Goal: Task Accomplishment & Management: Use online tool/utility

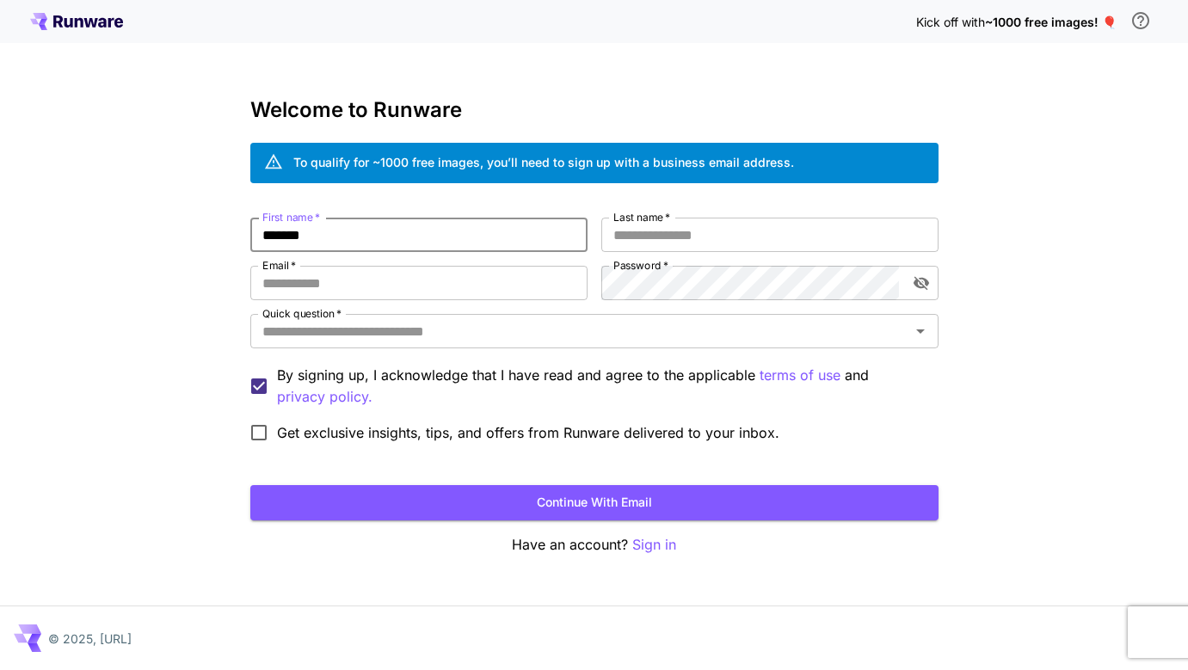
type input "*******"
type input "**********"
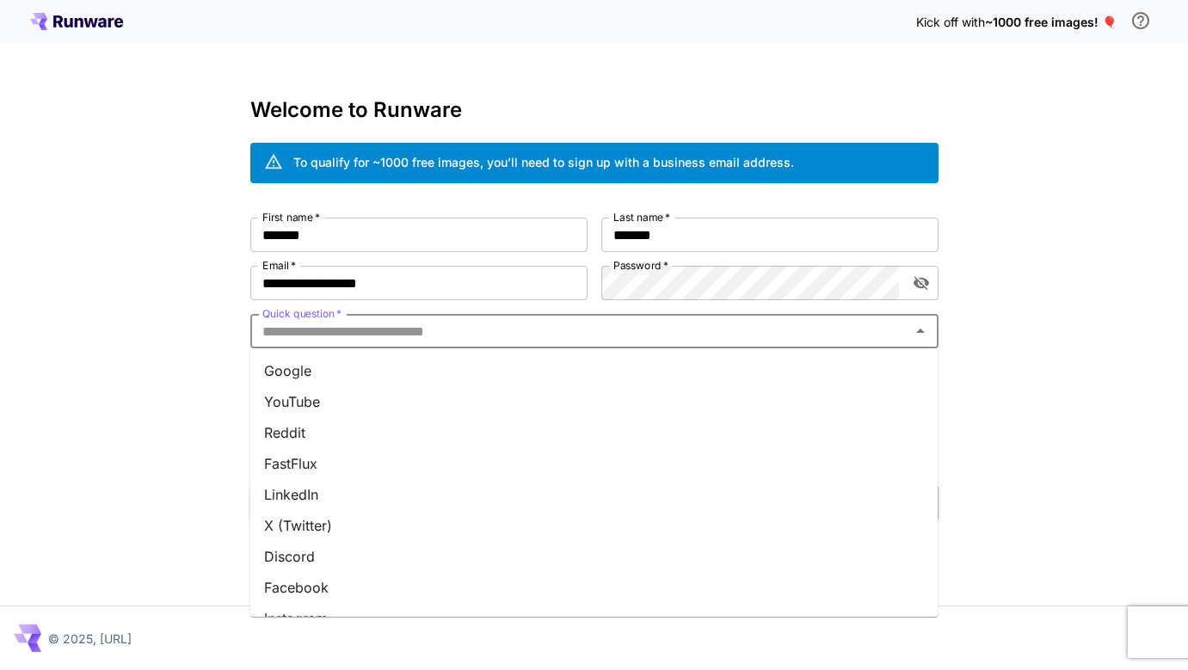
click at [663, 336] on input "Quick question   *" at bounding box center [579, 331] width 649 height 24
click at [622, 378] on li "Google" at bounding box center [594, 370] width 688 height 31
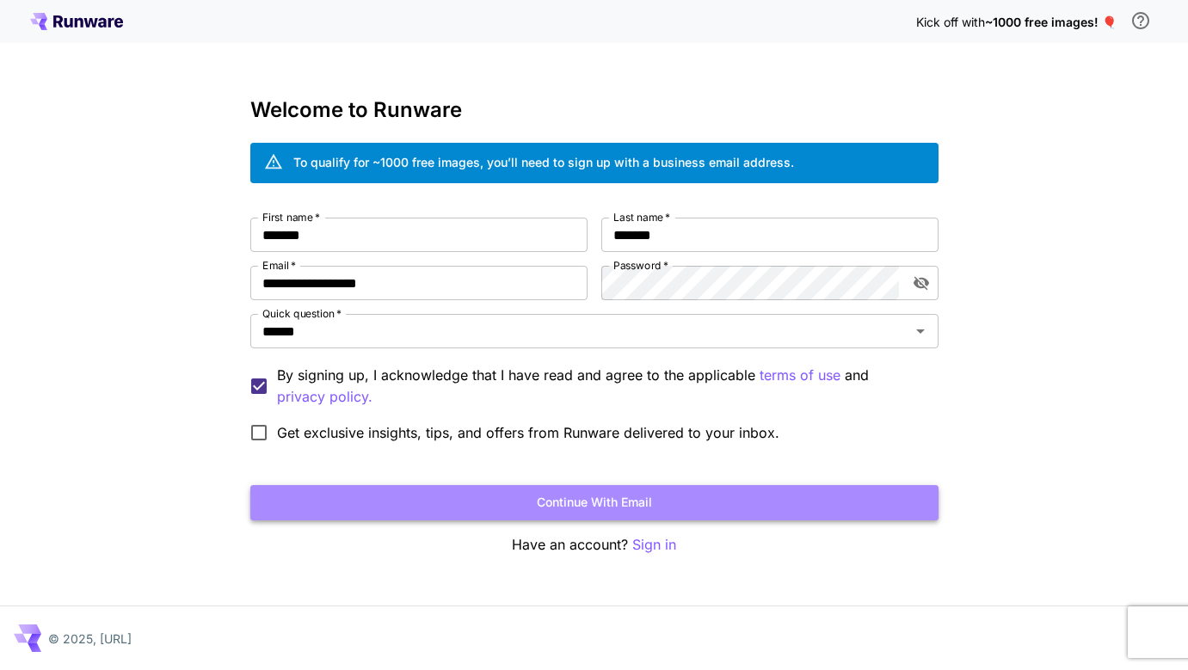
click at [414, 495] on button "Continue with email" at bounding box center [594, 502] width 688 height 35
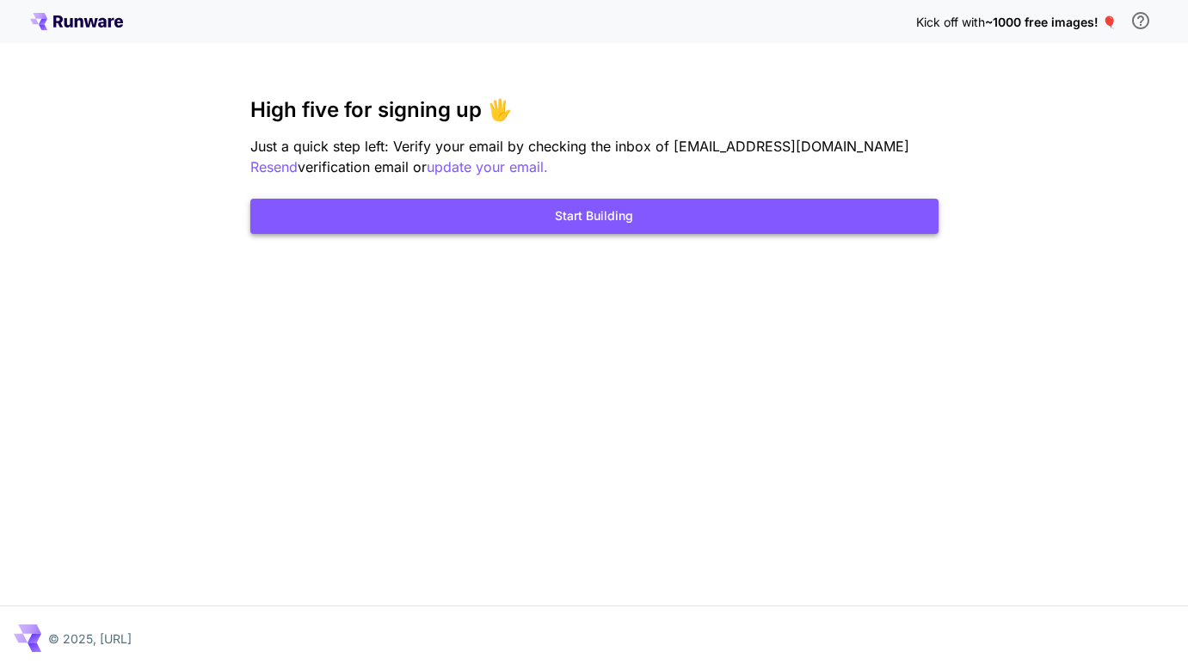
click at [531, 220] on button "Start Building" at bounding box center [594, 216] width 688 height 35
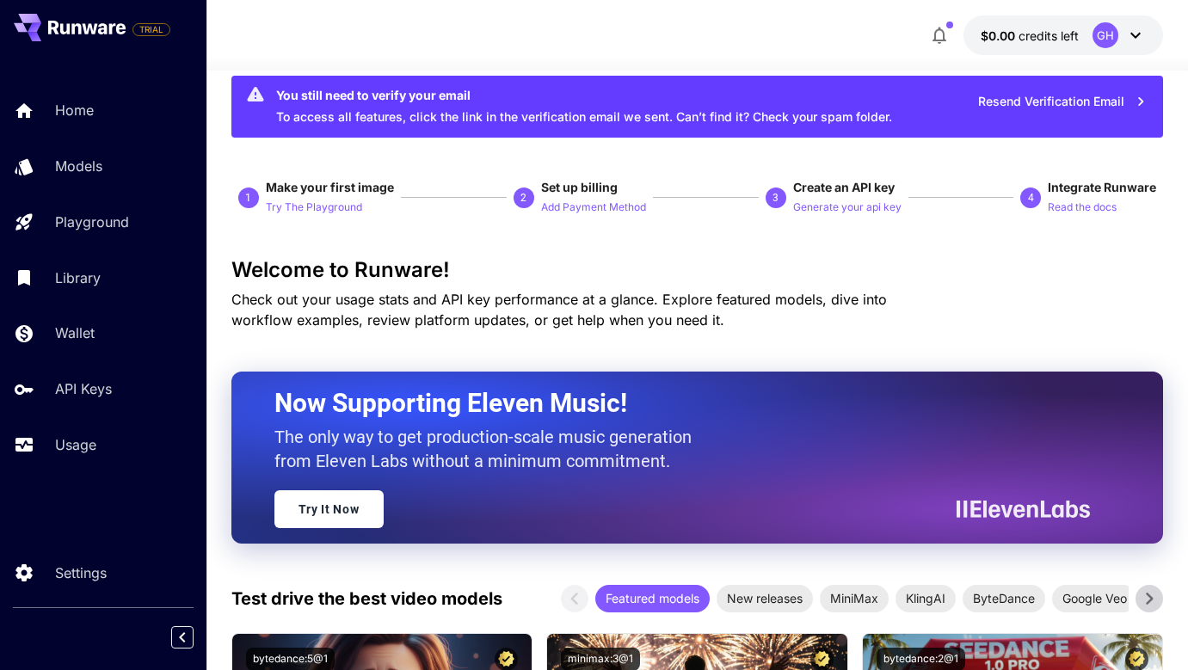
scroll to position [35, 0]
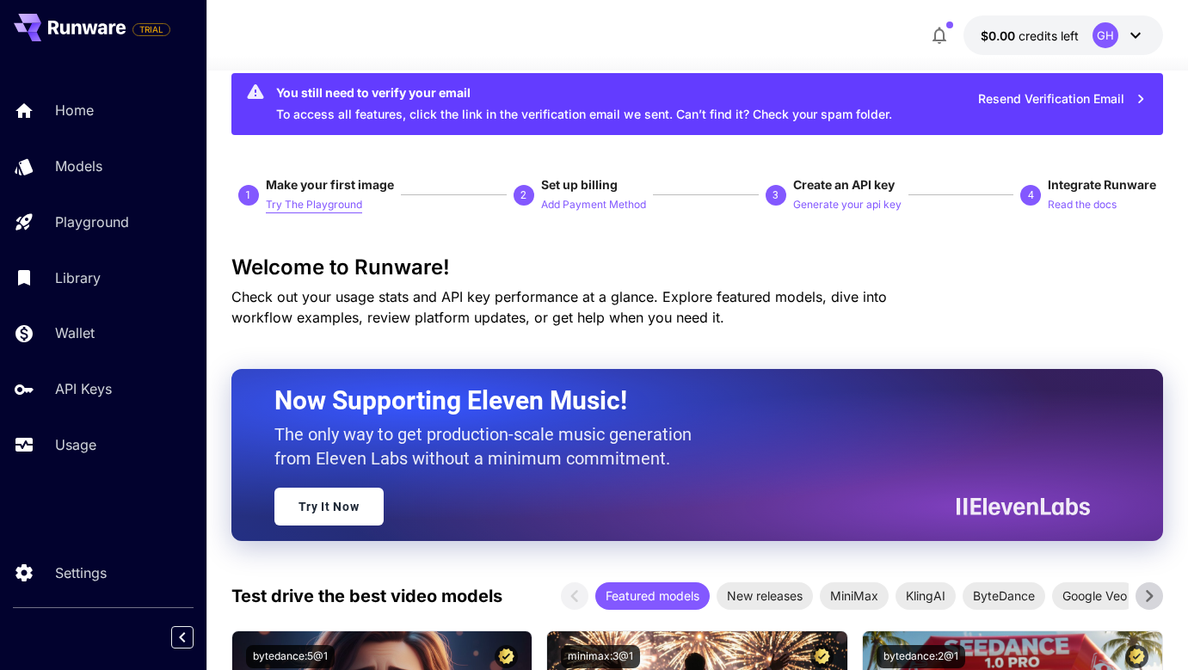
click at [324, 200] on p "Try The Playground" at bounding box center [314, 205] width 96 height 16
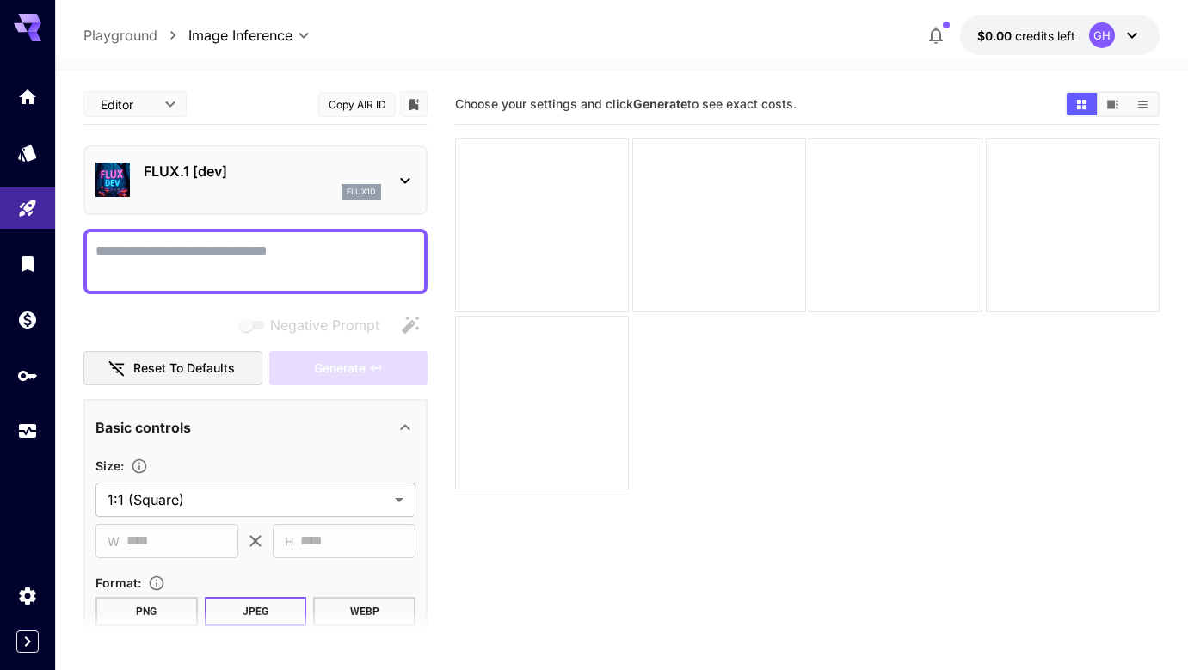
click at [303, 174] on p "FLUX.1 [dev]" at bounding box center [262, 171] width 237 height 21
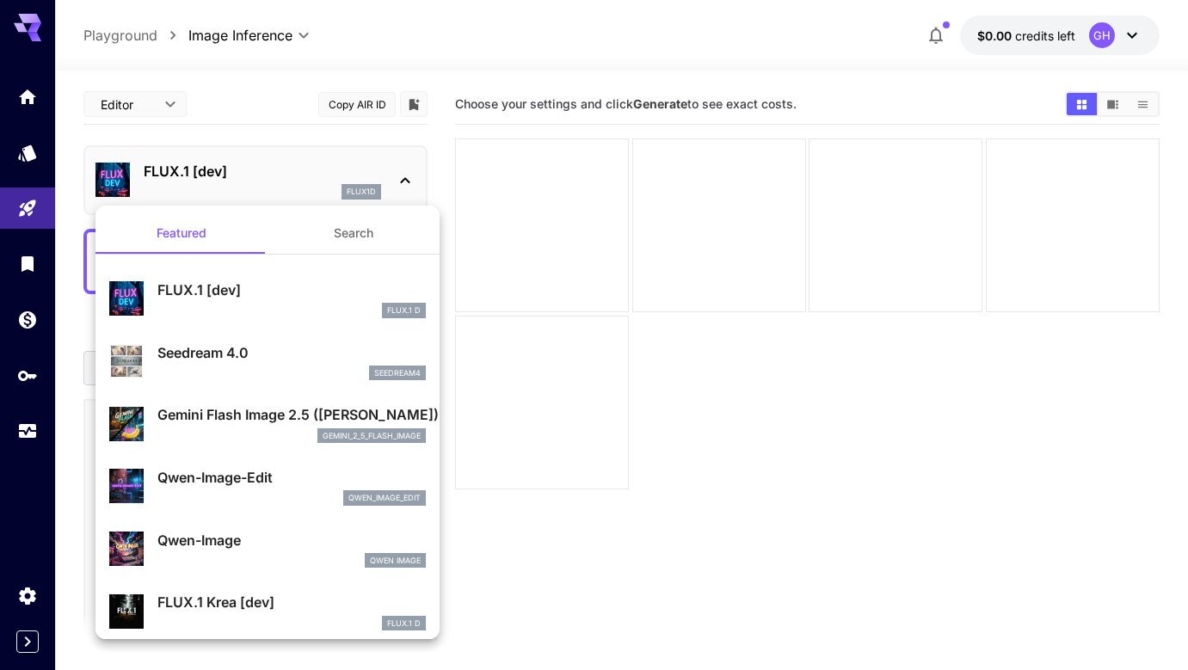
click at [302, 170] on div at bounding box center [594, 335] width 1188 height 670
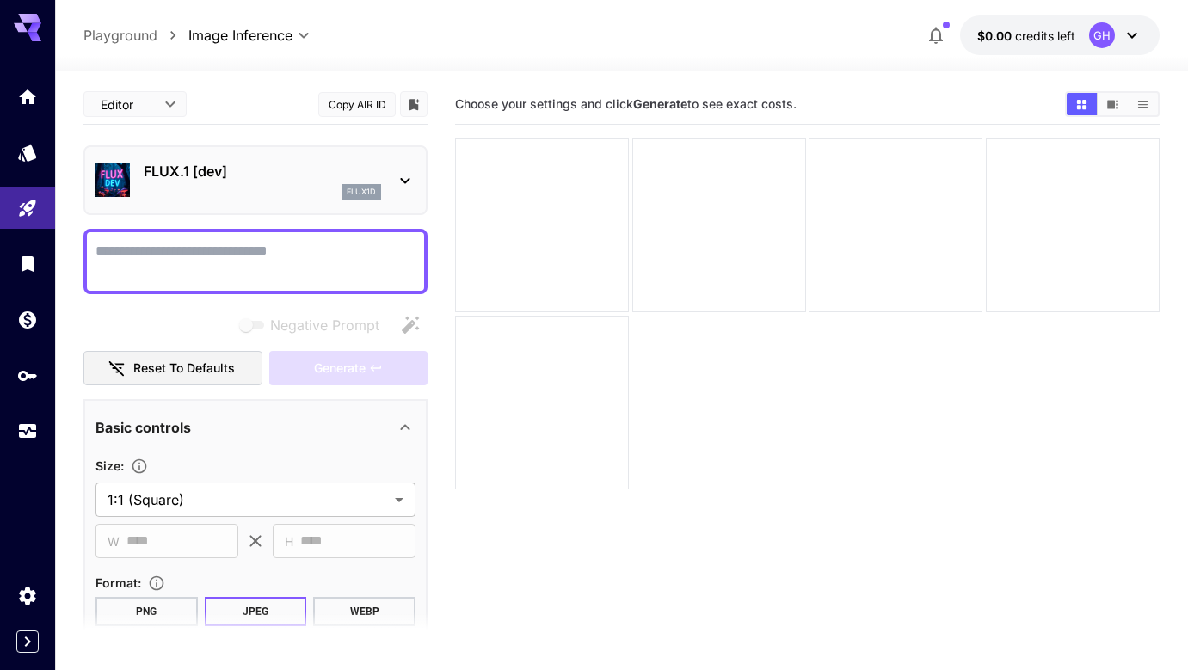
click at [299, 247] on textarea "Negative Prompt" at bounding box center [255, 261] width 320 height 41
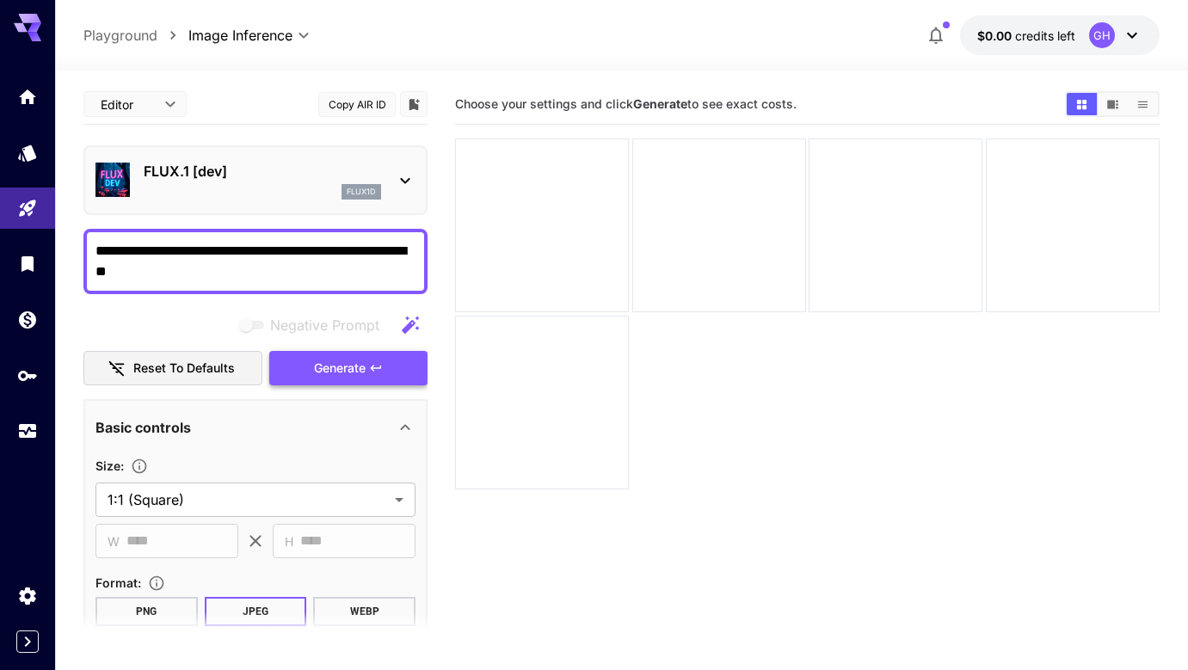
type textarea "**********"
click at [336, 380] on button "Generate" at bounding box center [348, 368] width 158 height 35
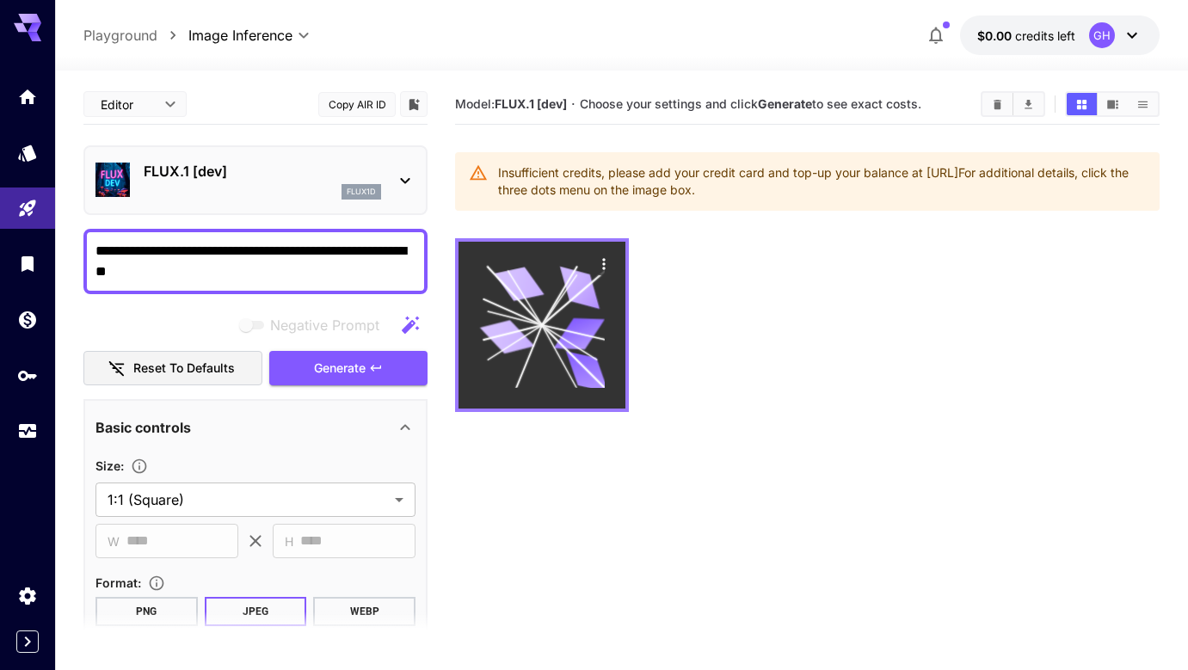
click at [561, 314] on icon at bounding box center [542, 325] width 126 height 126
click at [600, 266] on icon "Actions" at bounding box center [603, 263] width 17 height 17
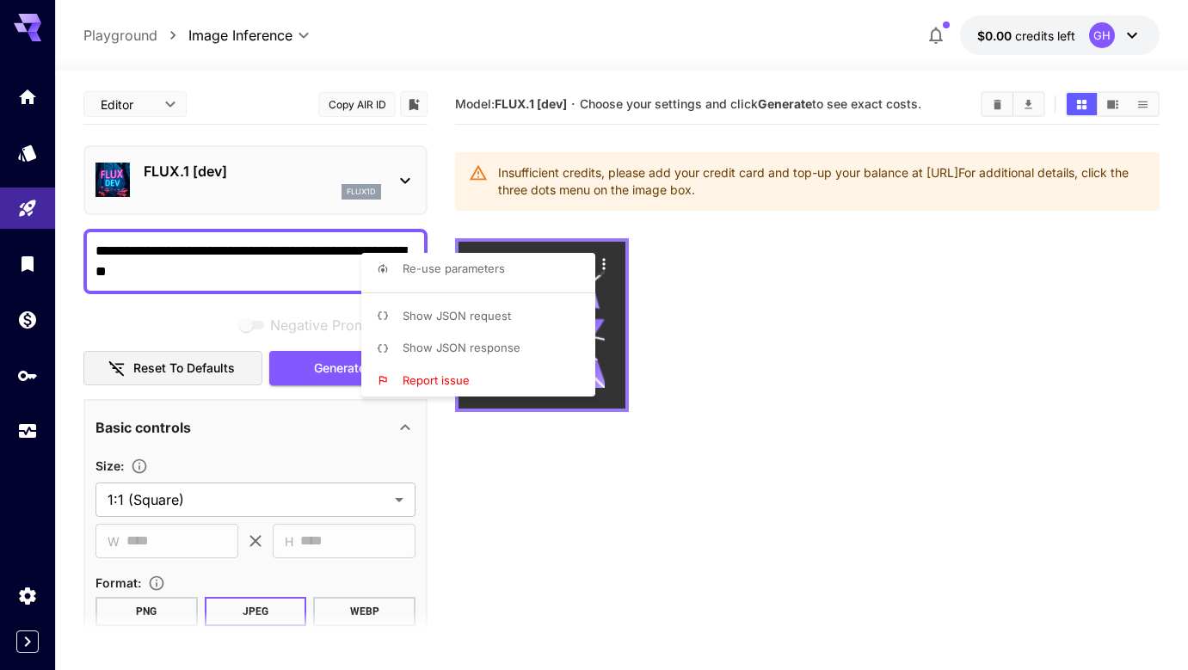
click at [600, 266] on div at bounding box center [594, 335] width 1188 height 670
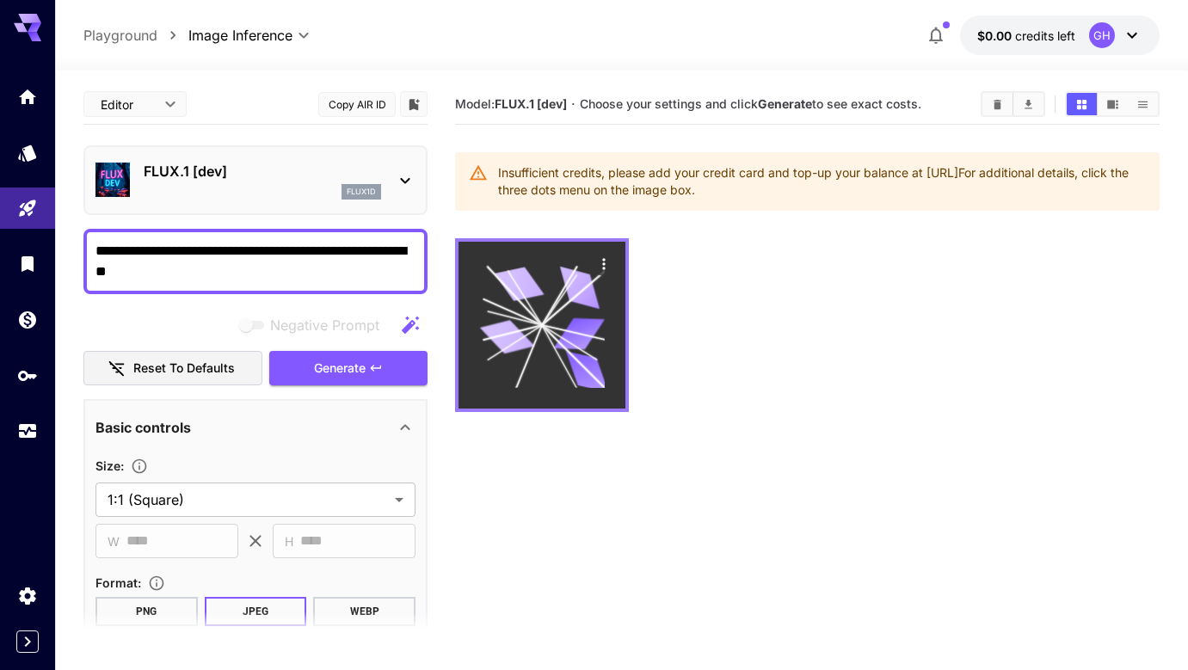
click at [579, 308] on icon at bounding box center [542, 325] width 126 height 126
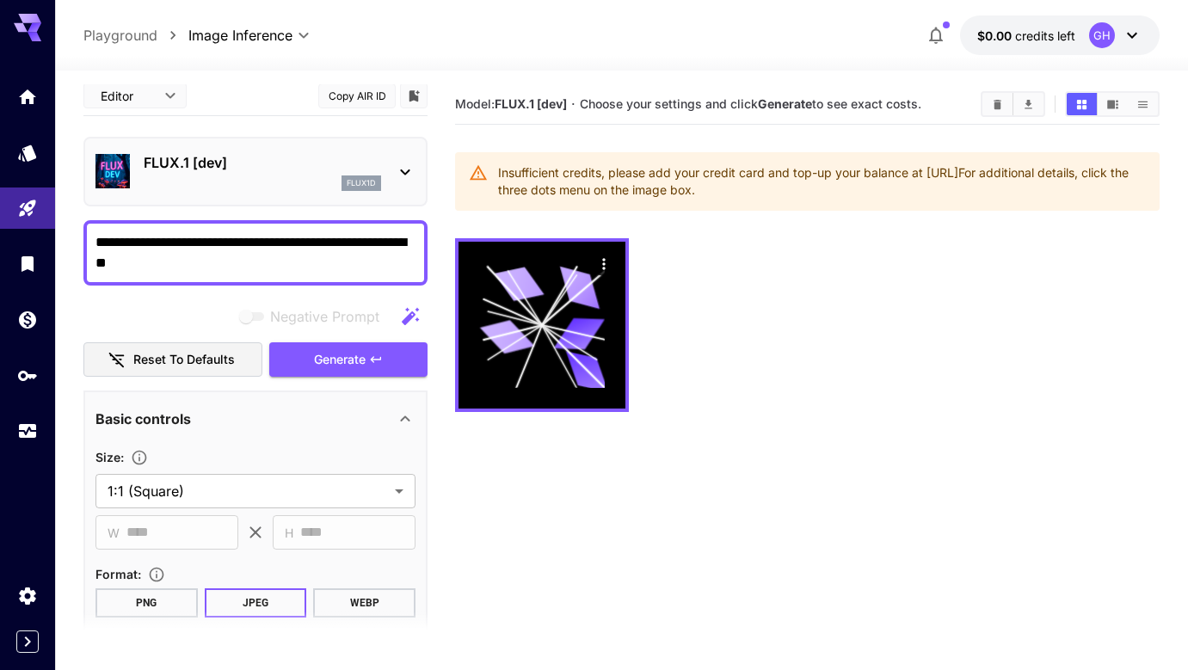
scroll to position [12, 0]
